Goal: Use online tool/utility: Utilize a website feature to perform a specific function

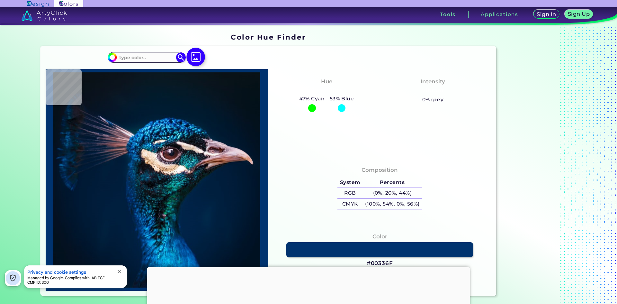
click at [197, 56] on img at bounding box center [195, 57] width 19 height 19
click at [0, 0] on input "file" at bounding box center [0, 0] width 0 height 0
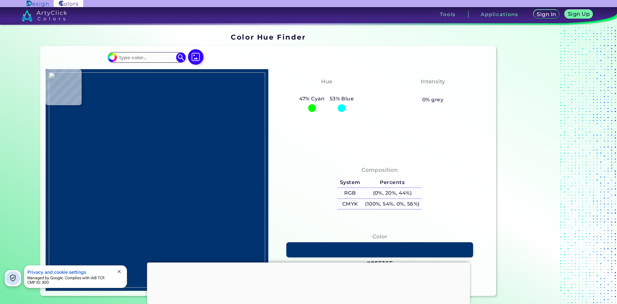
type input "#000000"
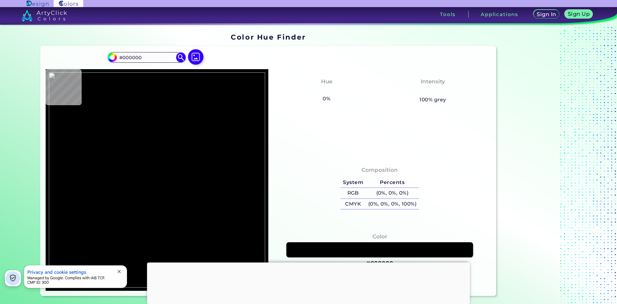
type input "#6d6757"
type input "#6D6757"
type input "#8f8975"
type input "#8F8975"
type input "#b1aa94"
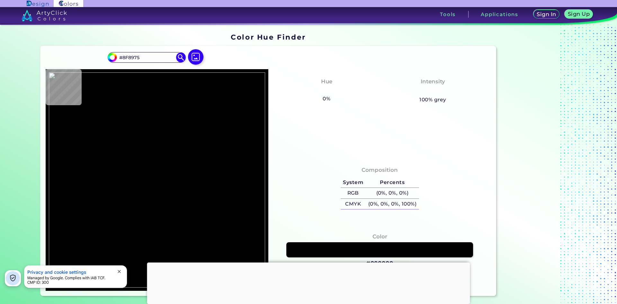
type input "#B1AA94"
type input "#a19b8b"
type input "#A19B8B"
type input "#7f7b71"
type input "#7F7B71"
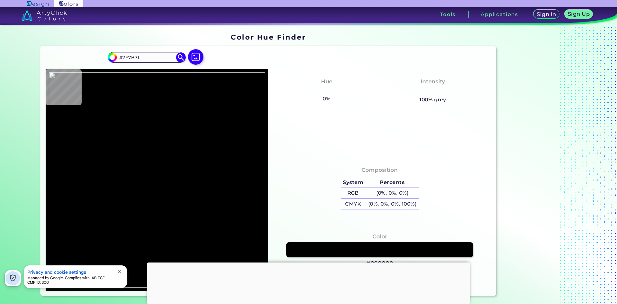
type input "#595651"
type input "#363433"
type input "#373434"
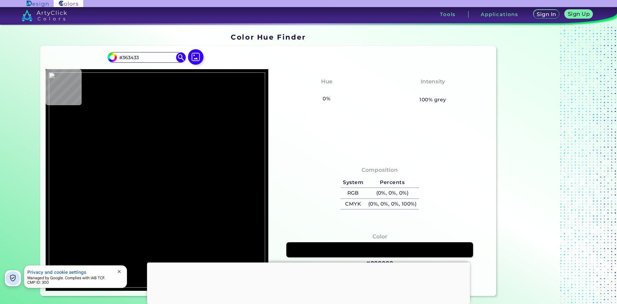
type input "#373434"
type input "#3b3737"
type input "#3B3737"
type input "#3f3b3b"
type input "#3F3B3B"
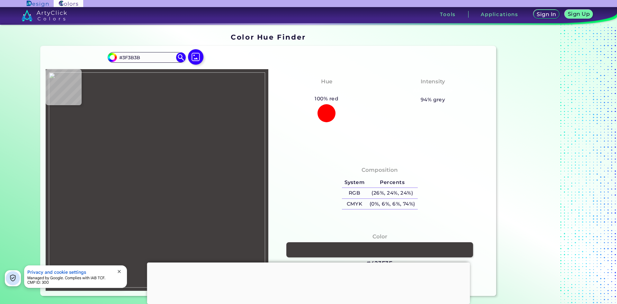
type input "#423e3e"
type input "#423E3E"
type input "#403d3d"
type input "#403D3D"
type input "#413d3d"
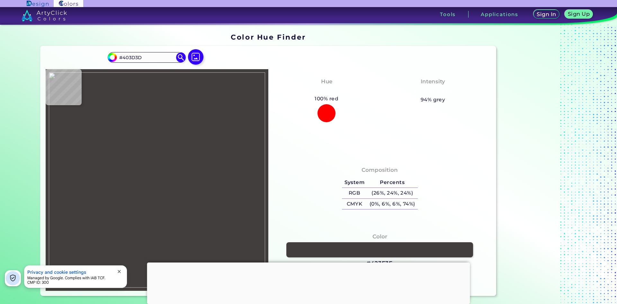
type input "#413D3D"
type input "#444040"
type input "#3a313a"
type input "#3A313A"
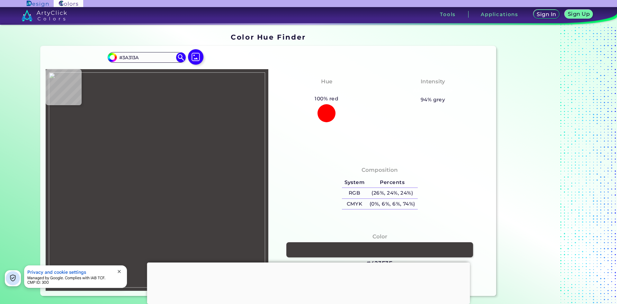
type input "#5c2e61"
type input "#5C2E61"
type input "#6a2671"
type input "#6A2671"
type input "#67256f"
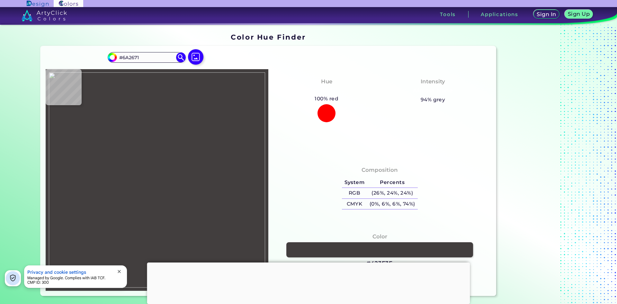
type input "#67256F"
type input "#66256e"
type input "#66256E"
type input "#6a2670"
type input "#6A2670"
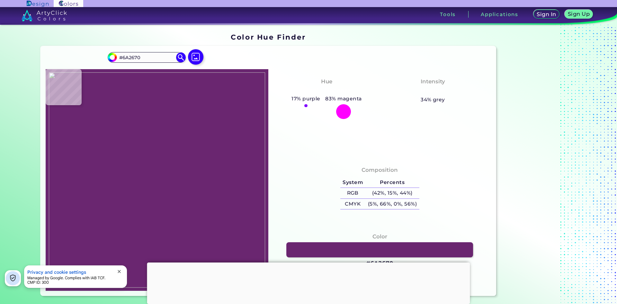
type input "#652b6a"
type input "#652B6A"
type input "#5b365e"
type input "#5B365E"
type input "#554b56"
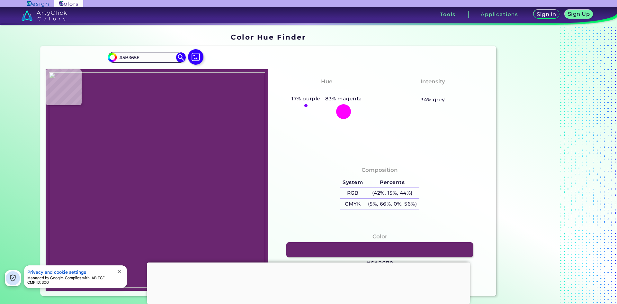
type input "#554B56"
type input "#676467"
type input "#605f5f"
type input "#605F5F"
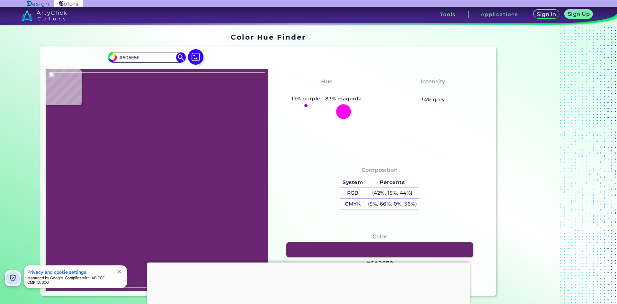
type input "#5d5d5d"
type input "#5D5D5D"
type input "#585858"
type input "#565656"
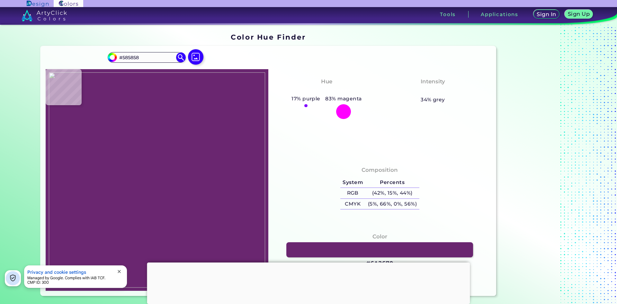
type input "#565656"
type input "#6e6e6e"
type input "#6E6E6E"
type input "#737373"
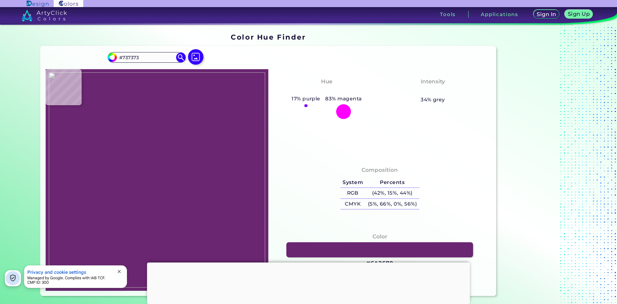
type input "#7d7d7d"
type input "#7D7D7D"
type input "#838383"
type input "#858585"
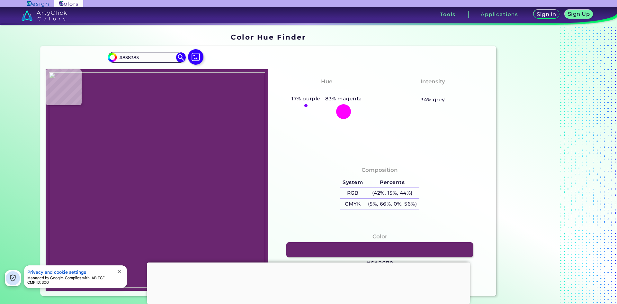
type input "#858585"
type input "#878787"
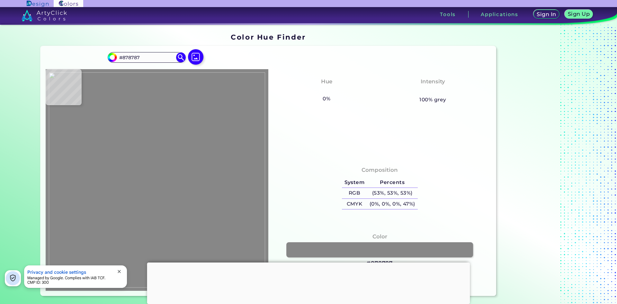
type input "#8b8b8b"
type input "#8B8B8B"
type input "#999999"
type input "#adadad"
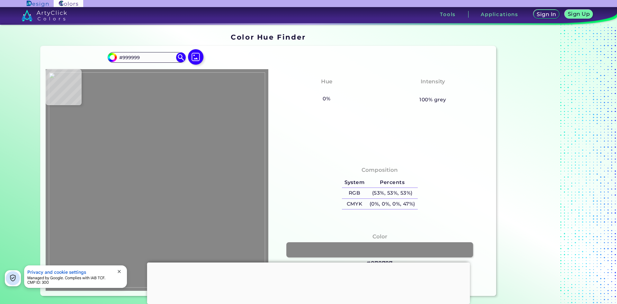
type input "#ADADAD"
type input "#b0b0b0"
type input "#B0B0B0"
type input "#b2b2b2"
type input "#B2B2B2"
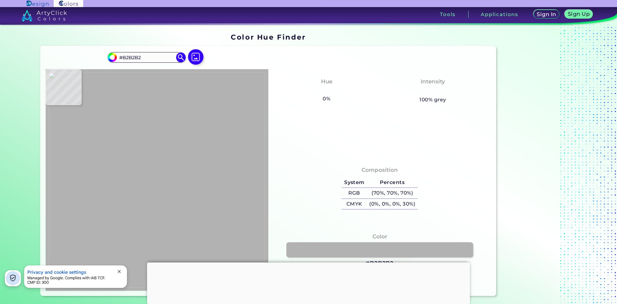
type input "#b0b0b0"
type input "#B0B0B0"
type input "#aeaeae"
type input "#AEAEAE"
type input "#a3a3a3"
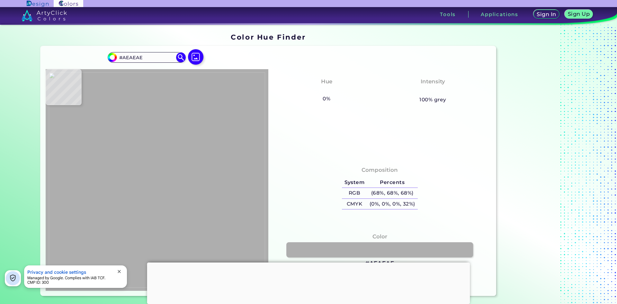
type input "#A3A3A3"
type input "#909090"
type input "#828282"
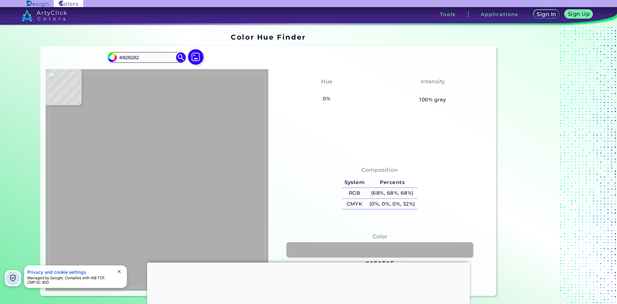
type input "#615c62"
type input "#615C62"
type input "#553857"
type input "#692670"
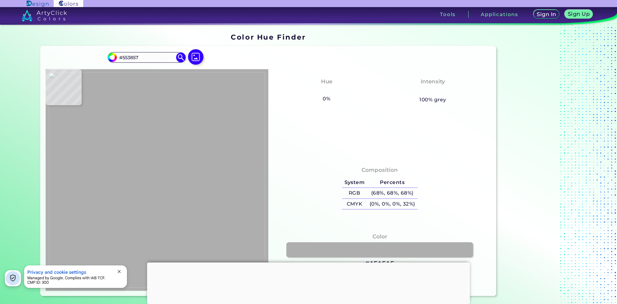
type input "#692670"
type input "#592264"
type input "#4a2258"
type input "#4A2258"
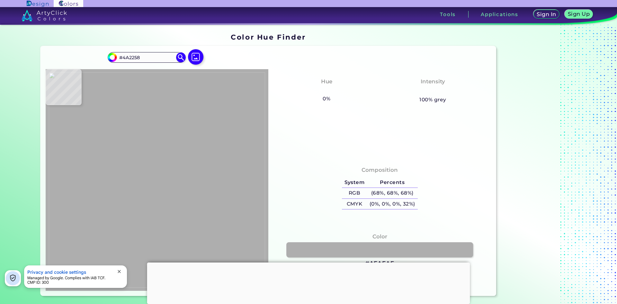
type input "#7a5782"
type input "#7A5782"
type input "#bc74d5"
type input "#BC74D5"
type input "#db9ee9"
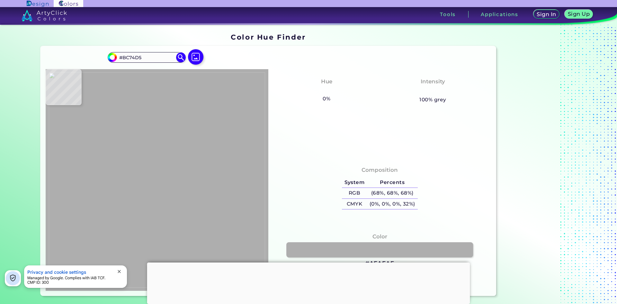
type input "#DB9EE9"
type input "#e3a8ee"
type input "#E3A8EE"
type input "#e6b3ef"
type input "#E6B3EF"
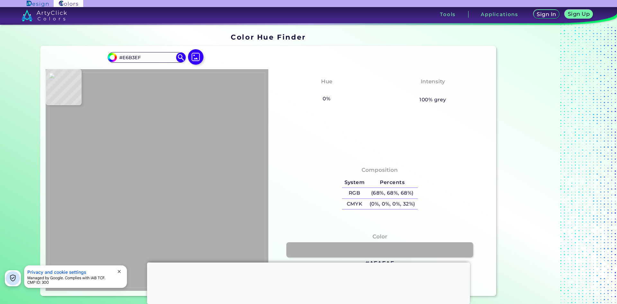
type input "#dfadeb"
type input "#DFADEB"
type input "#c479d9"
type input "#C479D9"
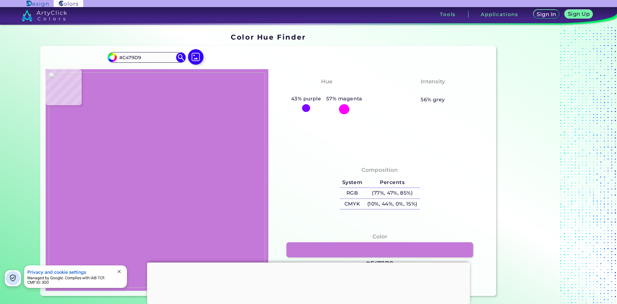
type input "#4e2d58"
type input "#4E2D58"
type input "#41214c"
type input "#41214C"
type input "#402b48"
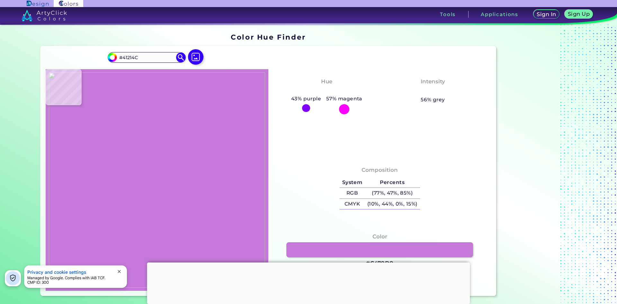
type input "#402B48"
type input "#a37aaa"
type input "#A37AAA"
type input "#866f8a"
type input "#866F8A"
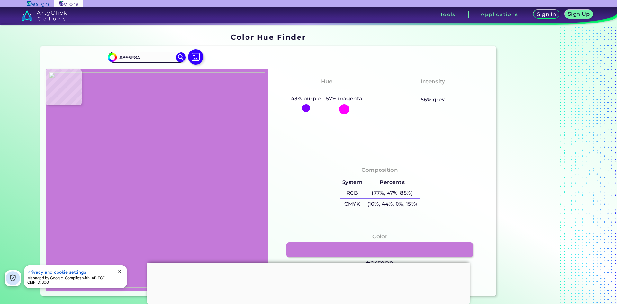
type input "#6d6a6d"
type input "#6D6A6D"
type input "#999999"
type input "#b2b2b2"
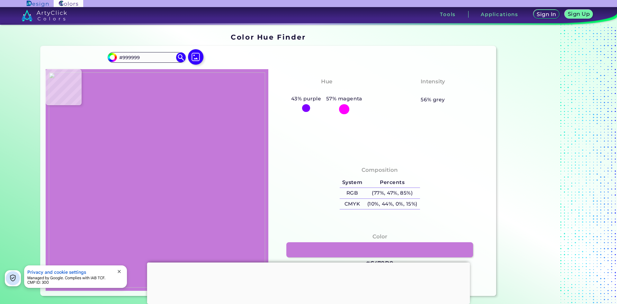
type input "#B2B2B2"
type input "#b4b4b4"
type input "#B4B4B4"
type input "#b0b0b0"
type input "#B0B0B0"
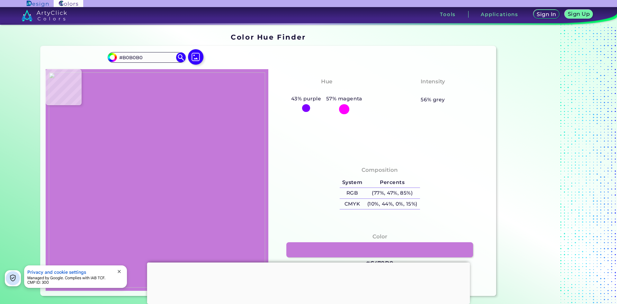
type input "#aaaaaa"
type input "#AAAAAA"
type input "#a1a1a1"
type input "#A1A1A1"
type input "#999999"
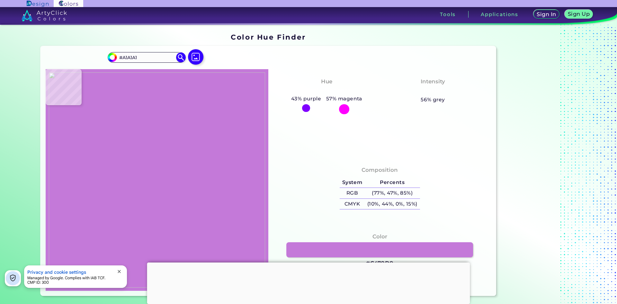
type input "#999999"
type input "#909090"
type input "#8c8c8c"
type input "#8C8C8C"
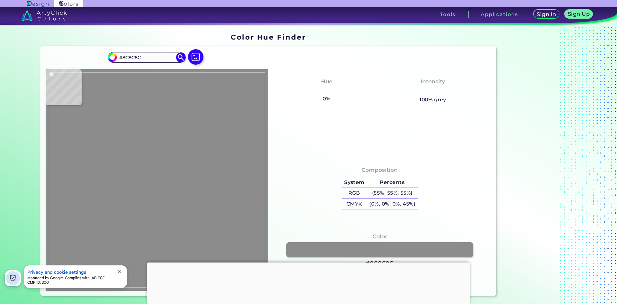
type input "#959595"
type input "#a3a3a3"
type input "#A3A3A3"
type input "#a7a7a7"
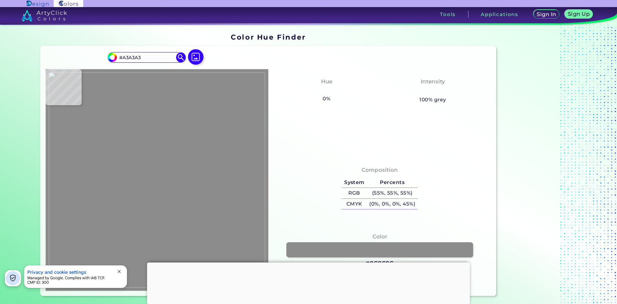
type input "#A7A7A7"
type input "#a2a2a2"
type input "#A2A2A2"
type input "#9c9c9c"
type input "#9C9C9C"
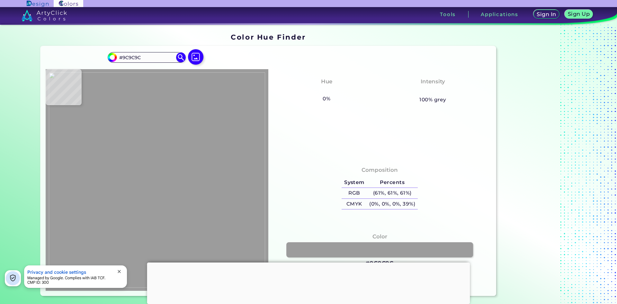
type input "#999999"
type input "#9c9c9c"
type input "#9C9C9C"
type input "#9f9f9f"
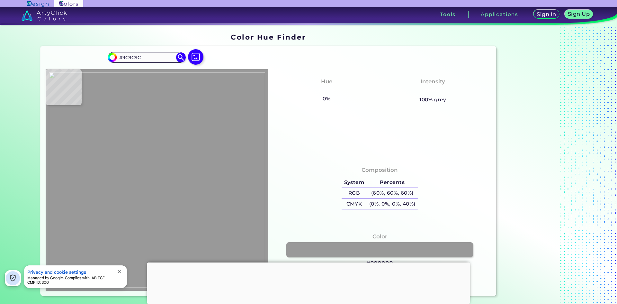
type input "#9F9F9F"
type input "#a4a4a4"
type input "#A4A4A4"
type input "#a6a6a6"
type input "#A6A6A6"
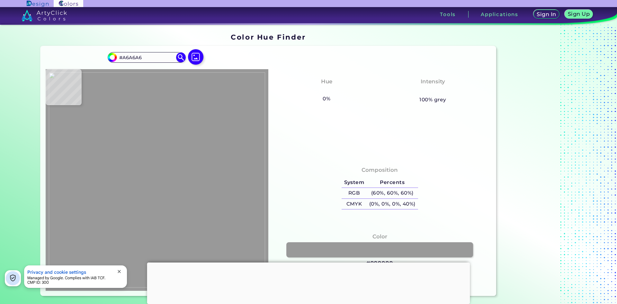
type input "#aaaaaa"
type input "#AAAAAA"
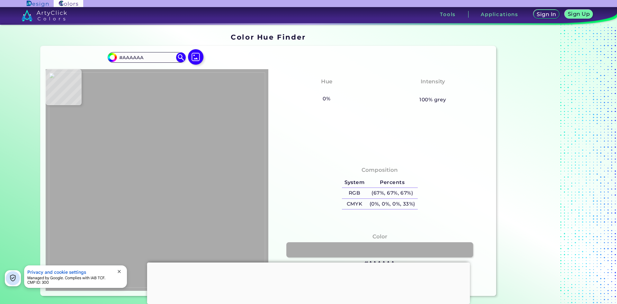
type input "#adadad"
type input "#ADADAD"
click at [90, 128] on img at bounding box center [157, 179] width 216 height 215
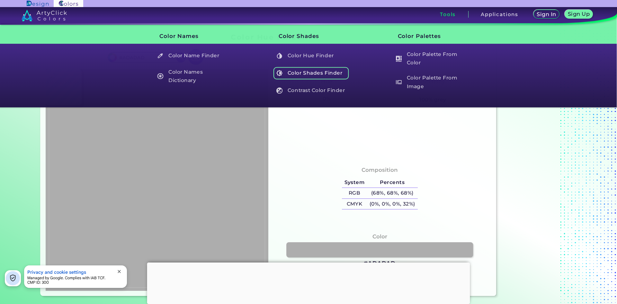
click at [314, 75] on h5 "Color Shades Finder" at bounding box center [311, 73] width 76 height 12
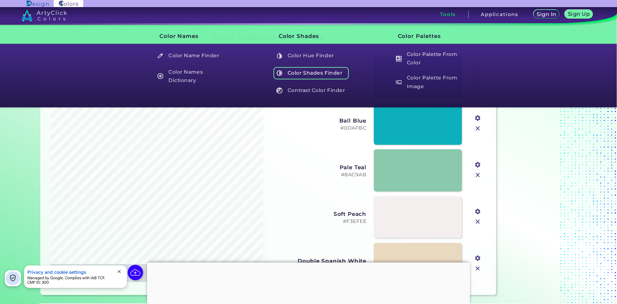
click at [312, 70] on h5 "Color Shades Finder" at bounding box center [311, 73] width 76 height 12
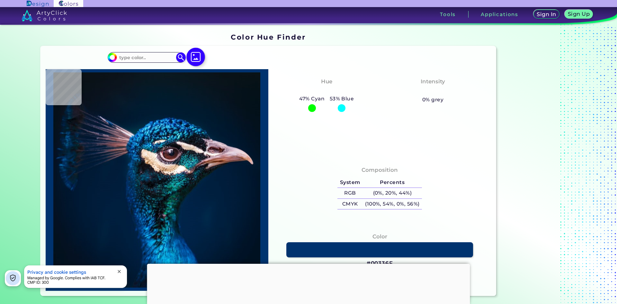
click at [196, 57] on img at bounding box center [195, 57] width 19 height 19
click at [0, 0] on input "file" at bounding box center [0, 0] width 0 height 0
type input "#000000"
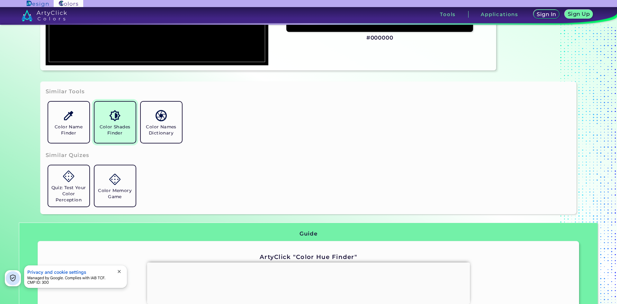
scroll to position [225, 0]
click at [109, 116] on img at bounding box center [114, 115] width 11 height 11
